Goal: Task Accomplishment & Management: Complete application form

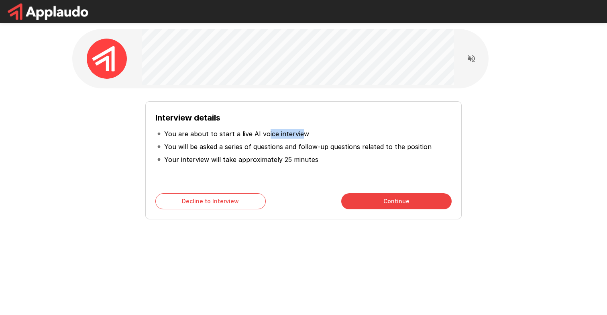
drag, startPoint x: 264, startPoint y: 132, endPoint x: 299, endPoint y: 132, distance: 35.4
click at [299, 132] on p "You are about to start a live AI voice interview" at bounding box center [236, 134] width 145 height 10
drag, startPoint x: 196, startPoint y: 147, endPoint x: 262, endPoint y: 150, distance: 66.0
click at [262, 150] on p "You will be asked a series of questions and follow-up questions related to the …" at bounding box center [298, 147] width 268 height 10
click at [293, 151] on p "You will be asked a series of questions and follow-up questions related to the …" at bounding box center [298, 147] width 268 height 10
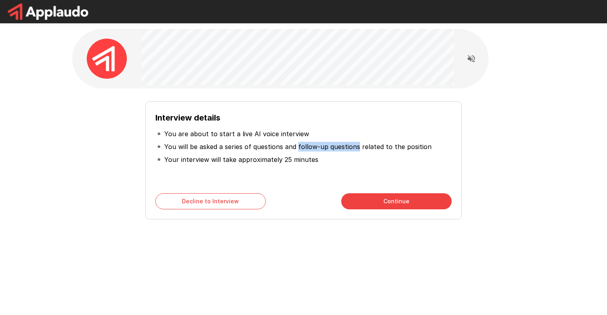
drag, startPoint x: 358, startPoint y: 147, endPoint x: 296, endPoint y: 147, distance: 61.1
click at [296, 147] on p "You will be asked a series of questions and follow-up questions related to the …" at bounding box center [298, 147] width 268 height 10
click at [345, 148] on p "You will be asked a series of questions and follow-up questions related to the …" at bounding box center [298, 147] width 268 height 10
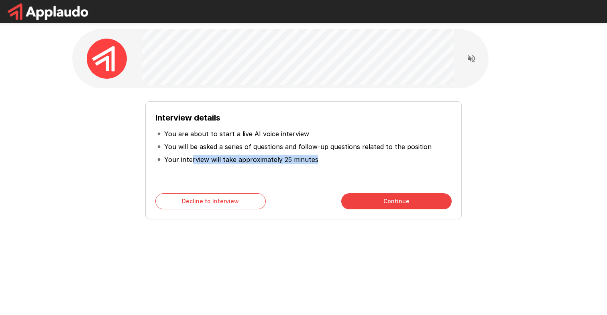
drag, startPoint x: 196, startPoint y: 162, endPoint x: 334, endPoint y: 166, distance: 137.8
click at [334, 166] on ul "You are about to start a live AI voice interview You will be asked a series of …" at bounding box center [303, 146] width 296 height 45
click at [322, 156] on li "Your interview will take approximately 25 minutes" at bounding box center [303, 159] width 296 height 13
click at [469, 57] on icon "Read questions aloud" at bounding box center [471, 58] width 7 height 7
click at [385, 196] on button "Continue" at bounding box center [396, 201] width 110 height 16
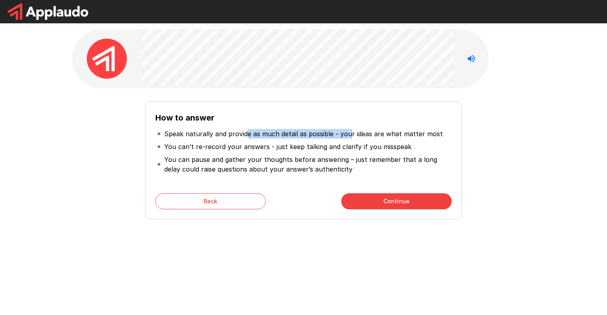
drag, startPoint x: 243, startPoint y: 132, endPoint x: 348, endPoint y: 137, distance: 104.2
click at [348, 137] on p "Speak naturally and provide as much detail as possible - your ideas are what ma…" at bounding box center [303, 134] width 279 height 10
drag, startPoint x: 186, startPoint y: 145, endPoint x: 206, endPoint y: 145, distance: 20.5
click at [206, 145] on p "You can’t re-record your answers - just keep talking and clarify if you misspeak" at bounding box center [287, 147] width 247 height 10
click at [225, 151] on p "You can’t re-record your answers - just keep talking and clarify if you misspeak" at bounding box center [287, 147] width 247 height 10
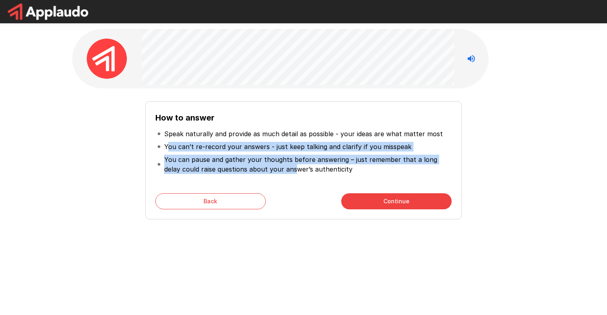
drag, startPoint x: 168, startPoint y: 148, endPoint x: 278, endPoint y: 168, distance: 112.3
click at [278, 168] on ul "Speak naturally and provide as much detail as possible - your ideas are what ma…" at bounding box center [303, 151] width 296 height 55
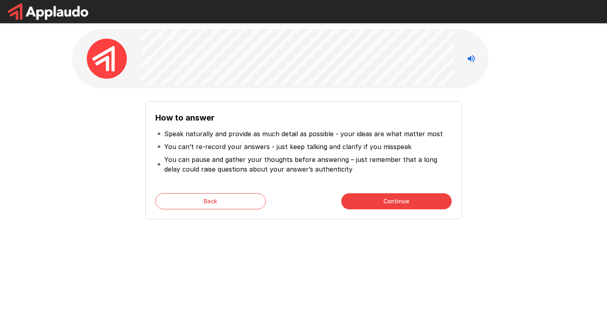
click at [277, 168] on p "You can pause and gather your thoughts before answering – just remember that a …" at bounding box center [307, 164] width 286 height 19
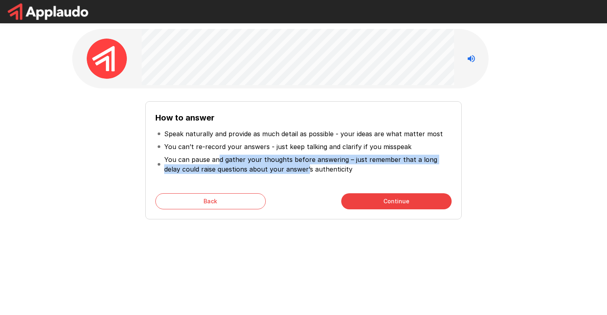
drag, startPoint x: 217, startPoint y: 159, endPoint x: 289, endPoint y: 170, distance: 72.7
click at [289, 170] on p "You can pause and gather your thoughts before answering – just remember that a …" at bounding box center [307, 164] width 286 height 19
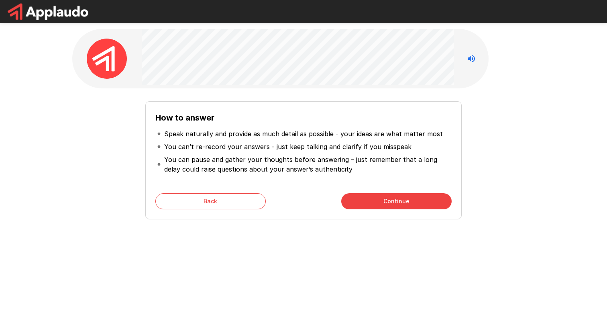
click at [369, 204] on button "Continue" at bounding box center [396, 201] width 110 height 16
